Goal: Task Accomplishment & Management: Manage account settings

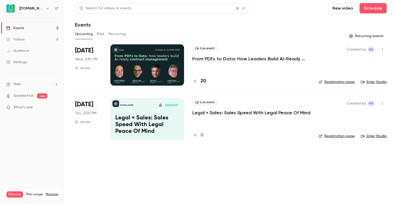
click at [210, 59] on p "From PDFs to Data: How Leaders Build AI-Ready Contract Management." at bounding box center [251, 59] width 118 height 6
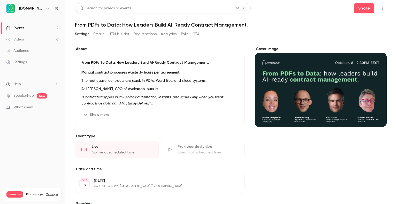
click at [139, 33] on button "Registrations" at bounding box center [145, 34] width 23 height 8
